Goal: Task Accomplishment & Management: Complete application form

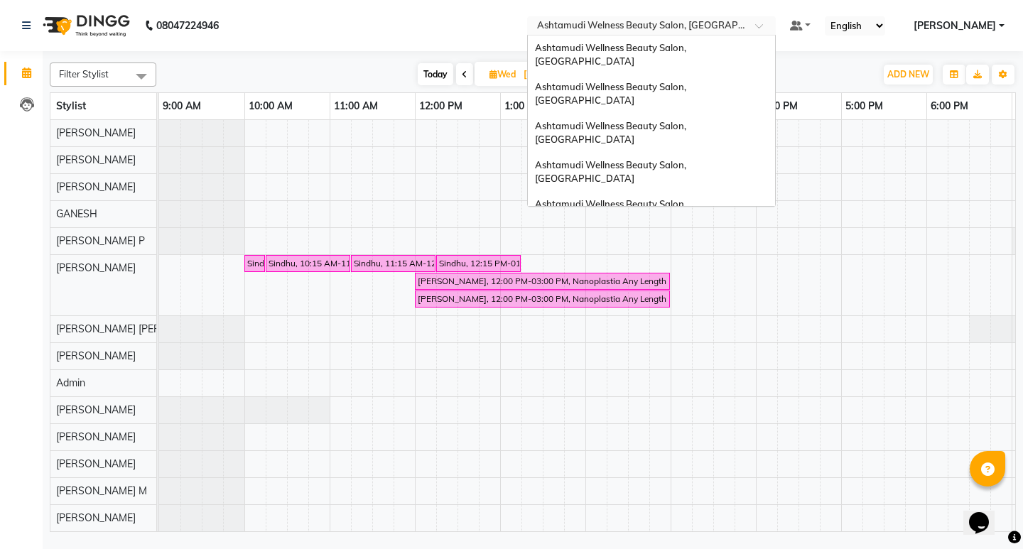
click at [773, 26] on span at bounding box center [764, 30] width 18 height 14
click at [739, 262] on span "Ashtamudi Wellness Beauty Salon, Trivandrum" at bounding box center [637, 267] width 204 height 11
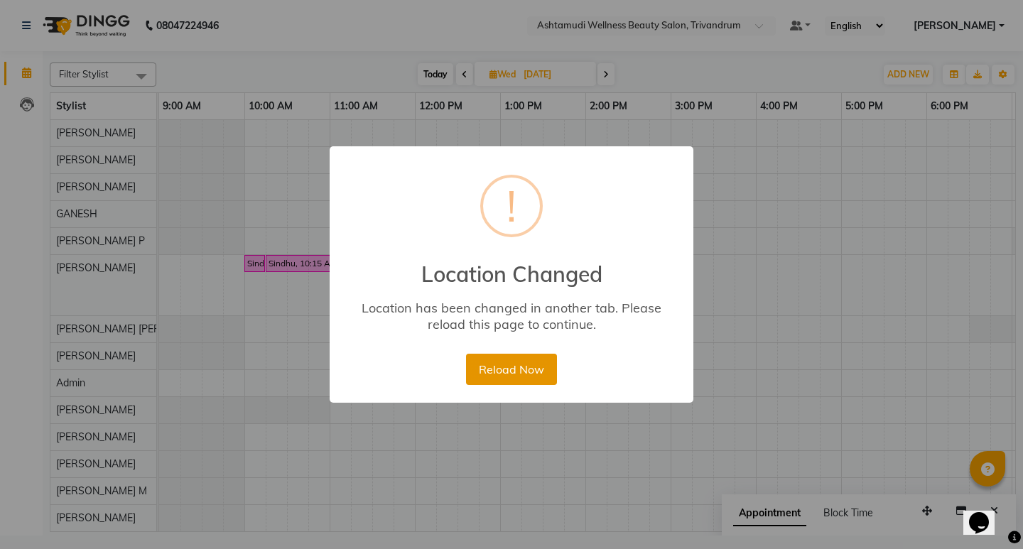
click at [507, 363] on button "Reload Now" at bounding box center [511, 369] width 90 height 31
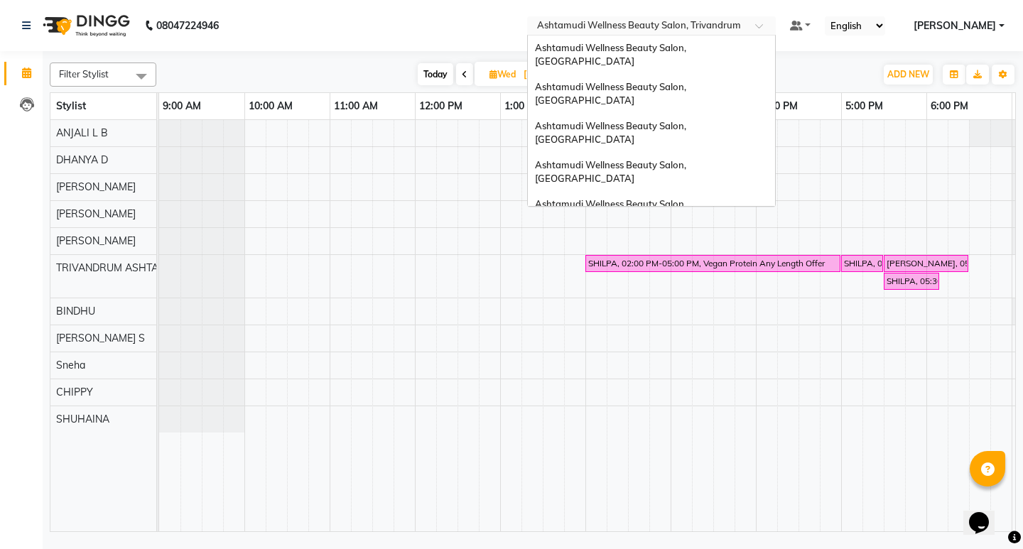
click at [773, 23] on span at bounding box center [764, 30] width 18 height 14
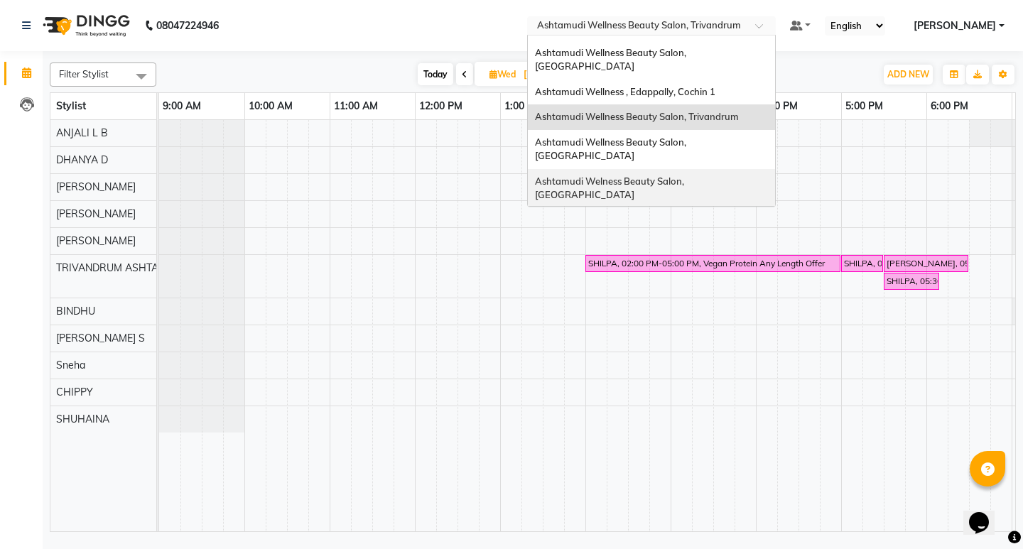
click at [686, 175] on span "Ashtamudi Welness Beauty Salon, [GEOGRAPHIC_DATA]" at bounding box center [610, 188] width 151 height 26
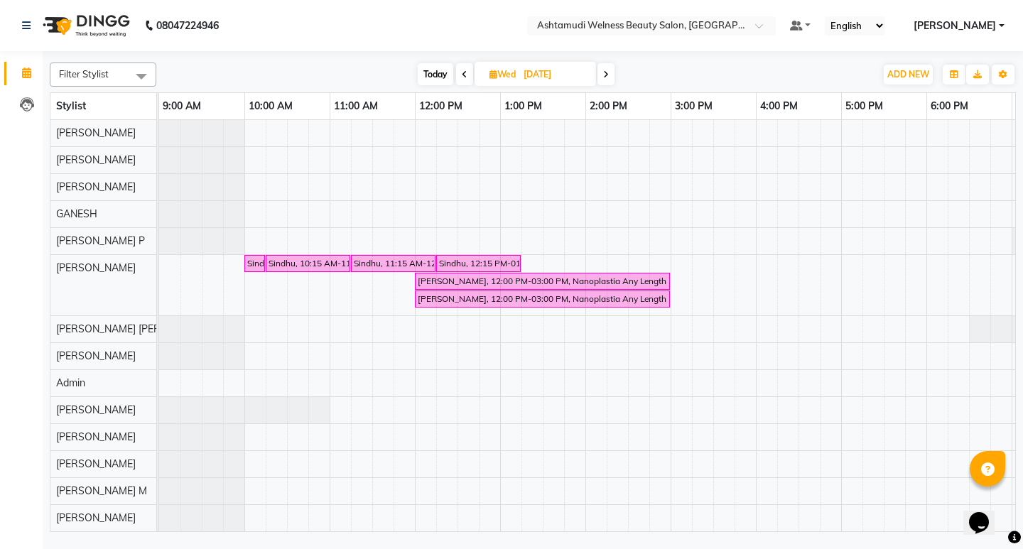
click at [460, 72] on span at bounding box center [464, 74] width 17 height 22
type input "02-09-2025"
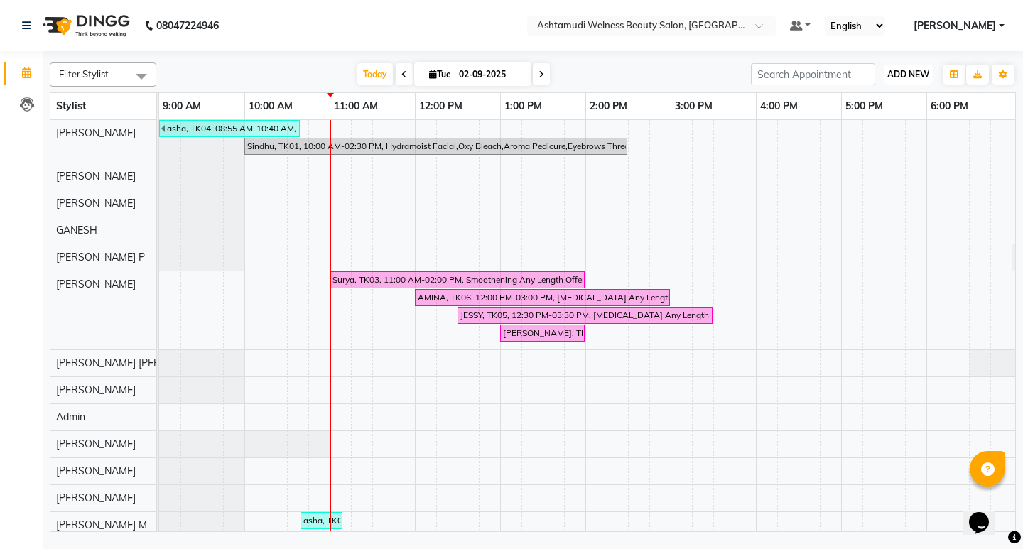
click at [914, 74] on span "ADD NEW" at bounding box center [908, 74] width 42 height 11
click at [895, 102] on button "Add Appointment" at bounding box center [876, 101] width 112 height 18
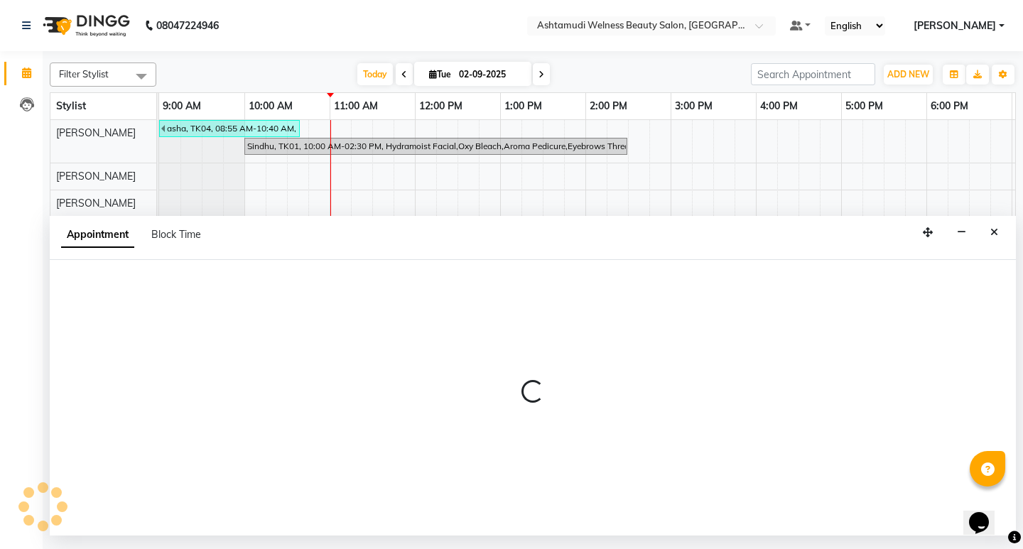
select select "600"
select select "tentative"
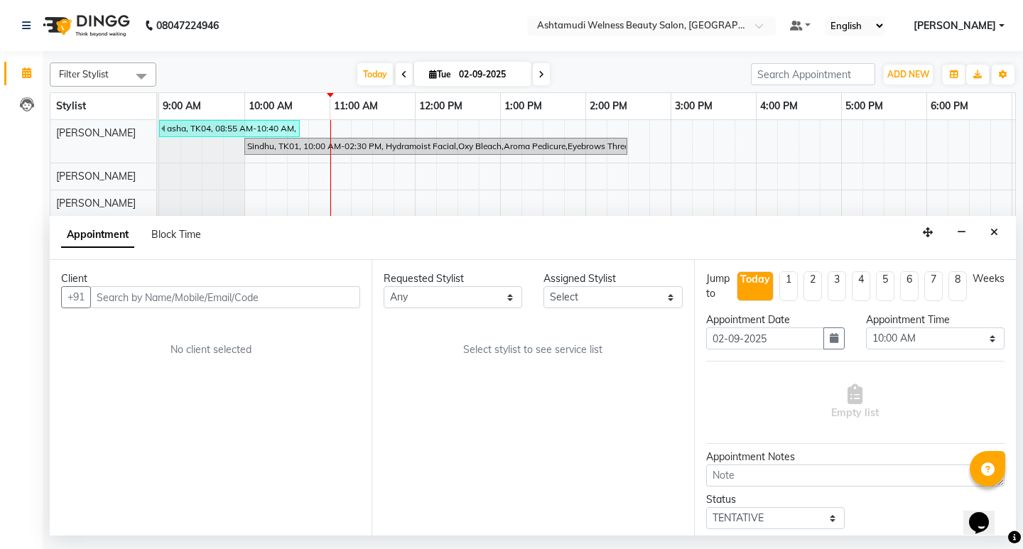
click at [277, 300] on input "text" at bounding box center [225, 297] width 270 height 22
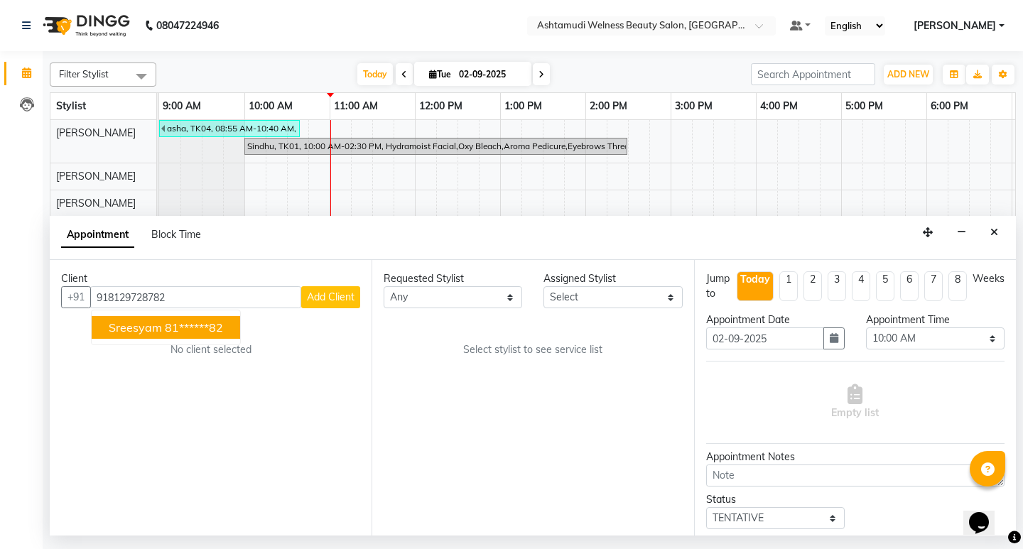
click at [158, 321] on span "sreesyam" at bounding box center [135, 327] width 53 height 14
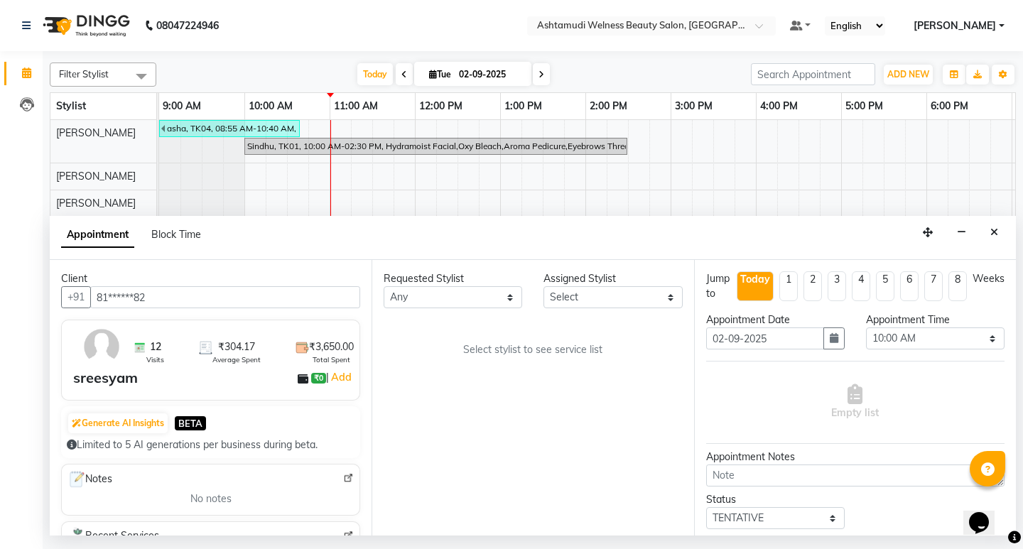
type input "81******82"
click at [628, 303] on select "Select ADITHYA TAMANG Admin ALTHAF Anitha ATHIRA SANAL BETZA M BINU DEVIKA GANE…" at bounding box center [612, 297] width 138 height 22
select select "25976"
click at [543, 286] on select "Select ADITHYA TAMANG Admin ALTHAF Anitha ATHIRA SANAL BETZA M BINU DEVIKA GANE…" at bounding box center [612, 297] width 138 height 22
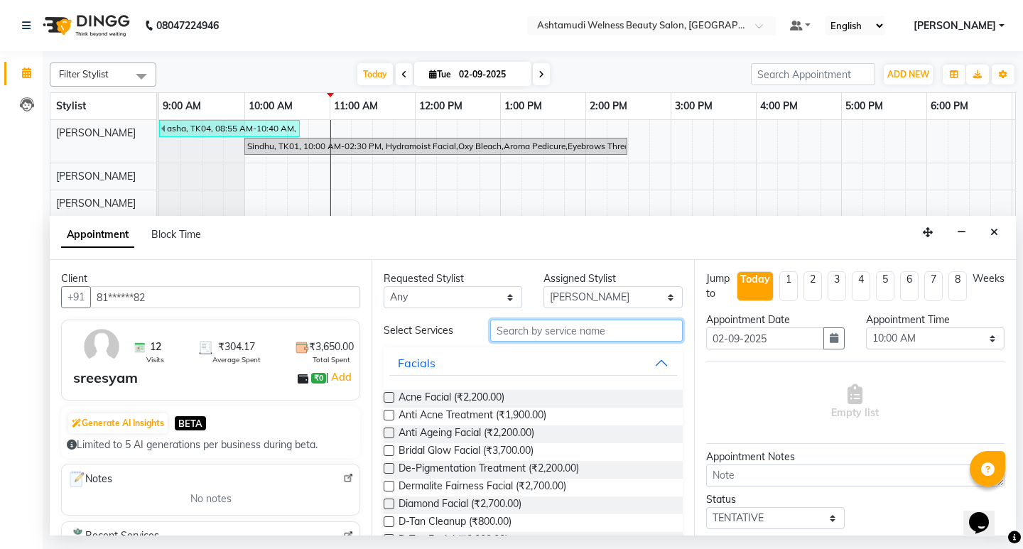
click at [543, 335] on input "text" at bounding box center [586, 331] width 192 height 22
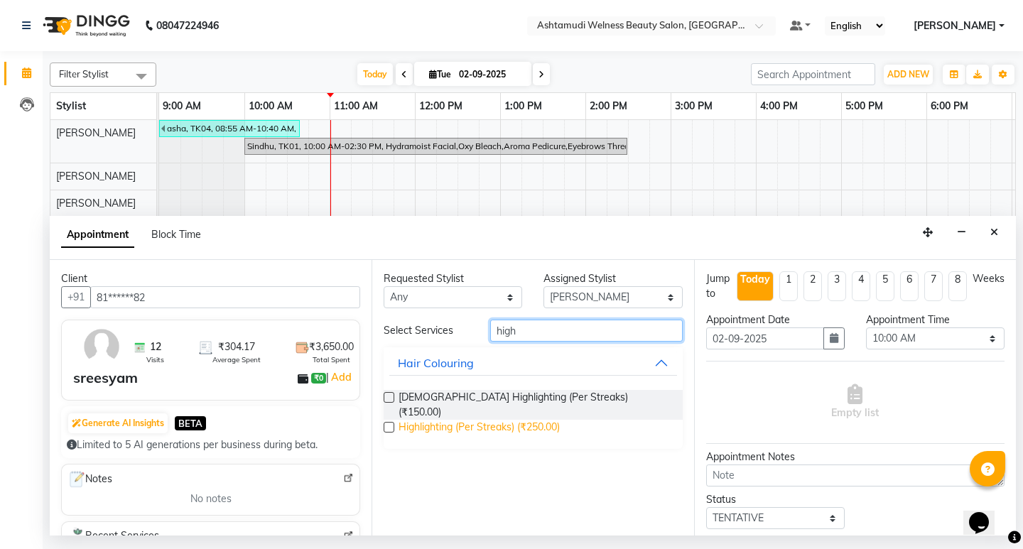
type input "high"
click at [542, 420] on span "Highlighting (Per Streaks) (₹250.00)" at bounding box center [478, 429] width 161 height 18
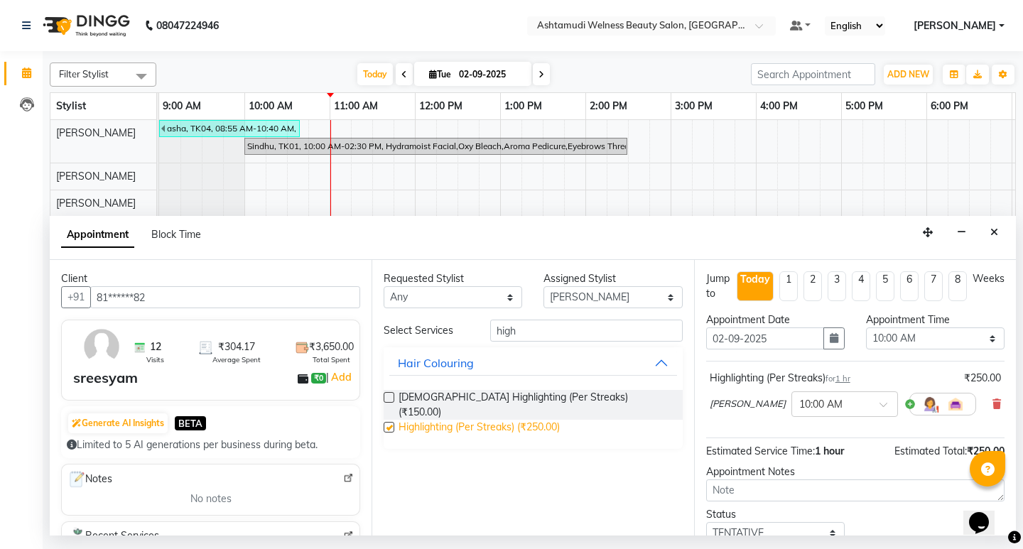
checkbox input "false"
click at [891, 339] on select "Select 10:00 AM 10:15 AM 10:30 AM 10:45 AM 11:00 AM 11:15 AM 11:30 AM 11:45 AM …" at bounding box center [935, 338] width 138 height 22
select select "720"
click at [866, 327] on select "Select 10:00 AM 10:15 AM 10:30 AM 10:45 AM 11:00 AM 11:15 AM 11:30 AM 11:45 AM …" at bounding box center [935, 338] width 138 height 22
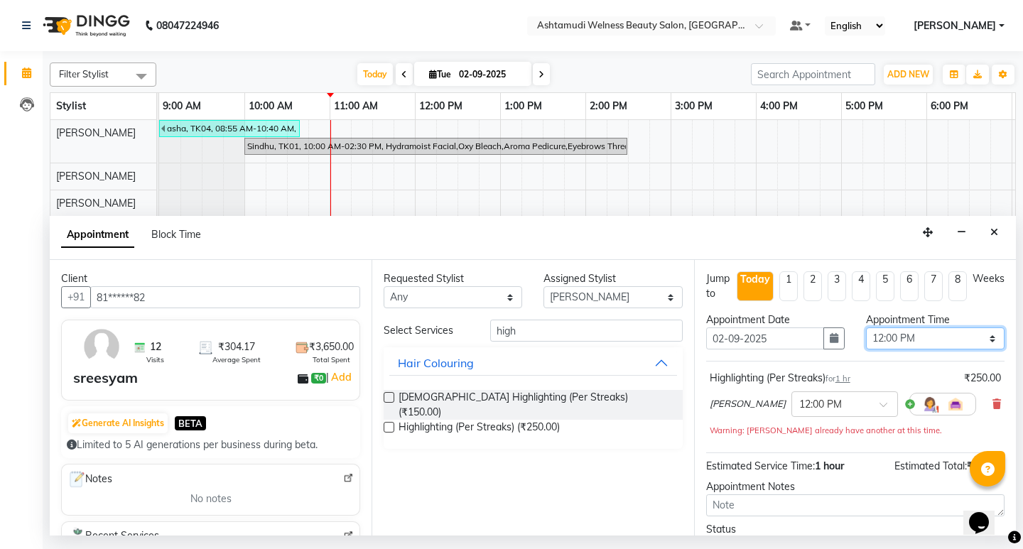
click at [930, 338] on select "Select 10:00 AM 10:15 AM 10:30 AM 10:45 AM 11:00 AM 11:15 AM 11:30 AM 11:45 AM …" at bounding box center [935, 338] width 138 height 22
click at [866, 327] on select "Select 10:00 AM 10:15 AM 10:30 AM 10:45 AM 11:00 AM 11:15 AM 11:30 AM 11:45 AM …" at bounding box center [935, 338] width 138 height 22
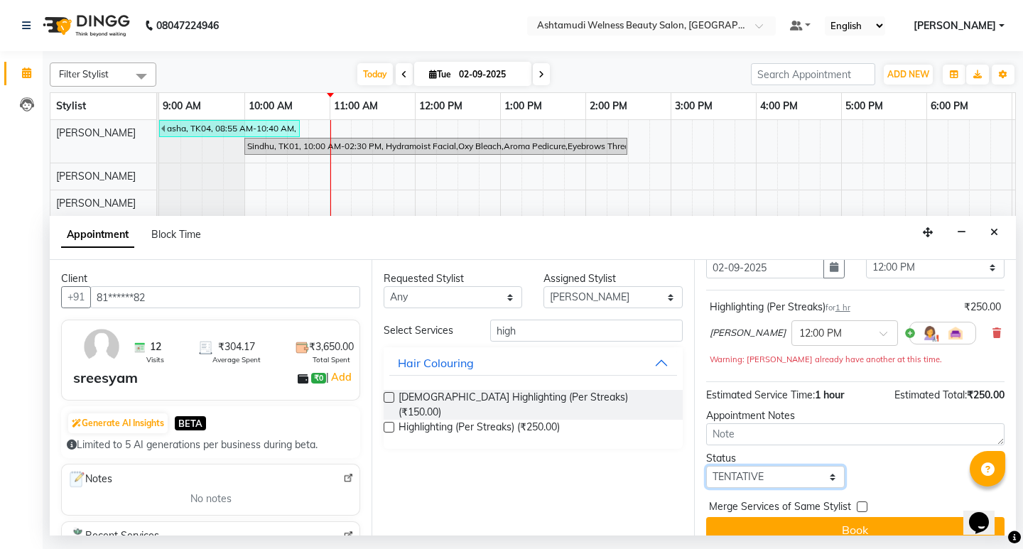
click at [810, 484] on select "Select TENTATIVE CONFIRM CHECK-IN UPCOMING" at bounding box center [775, 477] width 138 height 22
select select "confirm booking"
click at [706, 468] on select "Select TENTATIVE CONFIRM CHECK-IN UPCOMING" at bounding box center [775, 477] width 138 height 22
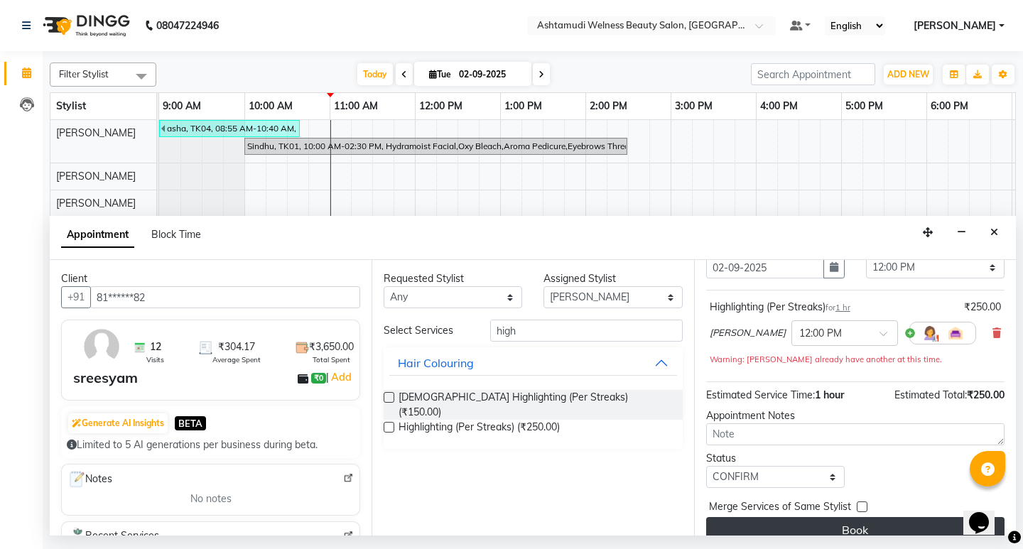
click at [862, 527] on button "Book" at bounding box center [855, 530] width 298 height 26
